Goal: Find specific page/section: Find specific page/section

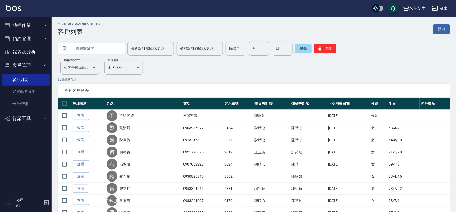
click at [241, 52] on input "民國年" at bounding box center [235, 49] width 21 height 14
type input "87"
type input "11"
type input "04"
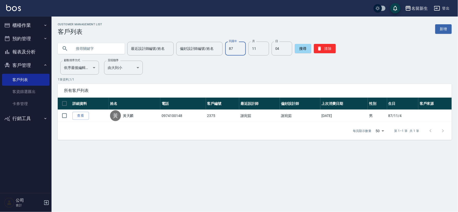
drag, startPoint x: 194, startPoint y: 58, endPoint x: 236, endPoint y: 47, distance: 43.6
click at [236, 47] on input "87" at bounding box center [235, 49] width 21 height 14
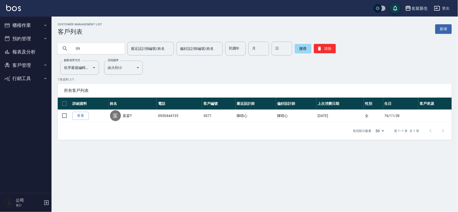
type input "0"
type input "0980091969"
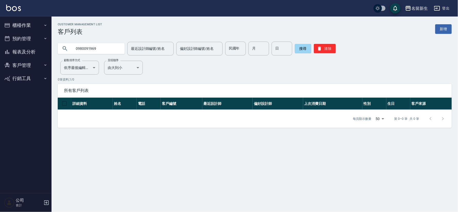
click at [341, 47] on div "0980091969 最近設計師編號/姓名 最近設計師編號/姓名 偏好設計師編號/姓名 偏好設計師編號/姓名 民國年 民國年 月 月 日 日 搜尋 清除" at bounding box center [255, 49] width 394 height 14
drag, startPoint x: 330, startPoint y: 45, endPoint x: 325, endPoint y: 48, distance: 6.2
click at [330, 45] on button "清除" at bounding box center [325, 48] width 22 height 9
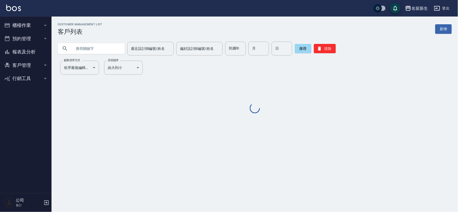
click at [239, 45] on input "民國年" at bounding box center [235, 49] width 21 height 14
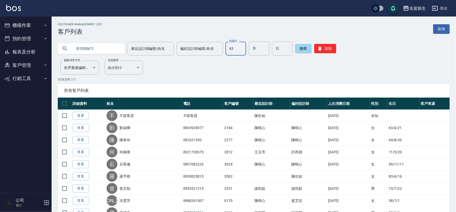
type input "63"
type input "08"
type input "25"
